Goal: Information Seeking & Learning: Check status

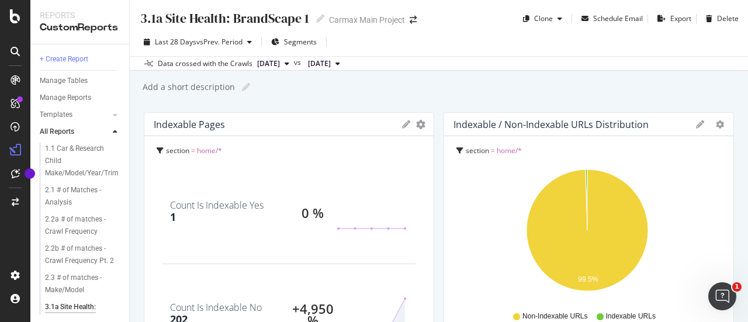
scroll to position [479, 0]
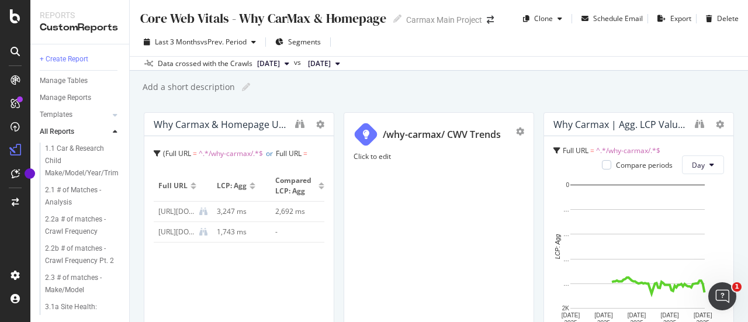
scroll to position [639, 0]
